Goal: Task Accomplishment & Management: Use online tool/utility

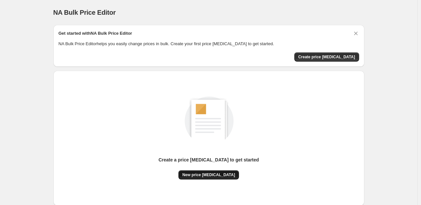
click at [209, 176] on span "New price [MEDICAL_DATA]" at bounding box center [208, 174] width 53 height 5
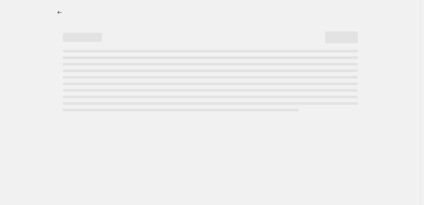
select select "percentage"
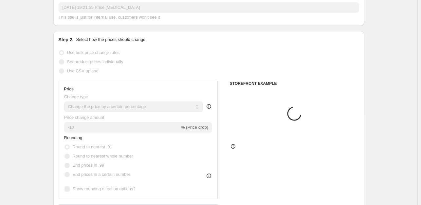
scroll to position [65, 0]
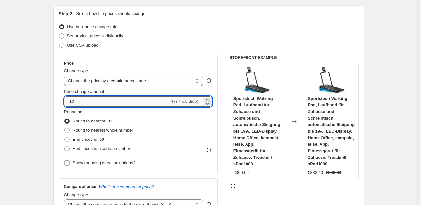
click at [110, 102] on input "-10" at bounding box center [117, 101] width 106 height 10
type input "-1"
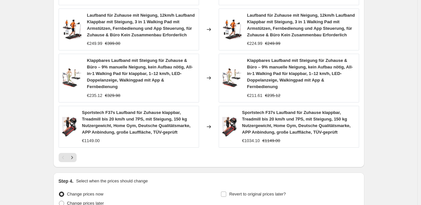
scroll to position [518, 0]
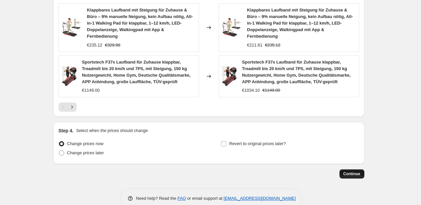
type input "-35"
click at [352, 171] on span "Continue" at bounding box center [351, 173] width 17 height 5
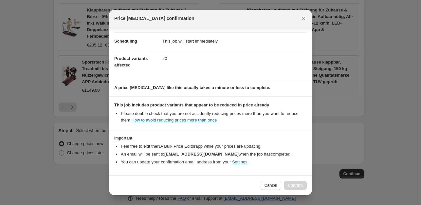
scroll to position [70, 0]
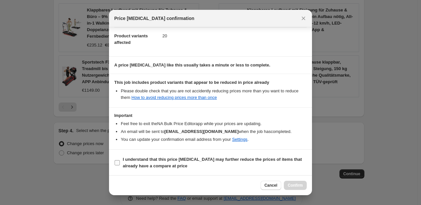
click at [116, 162] on input "I understand that this price [MEDICAL_DATA] may further reduce the prices of it…" at bounding box center [116, 162] width 5 height 5
checkbox input "true"
click at [293, 182] on button "Confirm" at bounding box center [295, 185] width 23 height 9
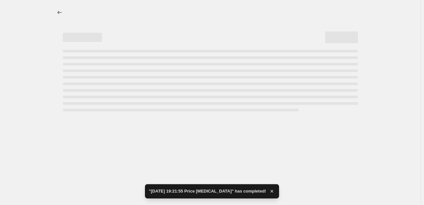
select select "percentage"
